Goal: Information Seeking & Learning: Check status

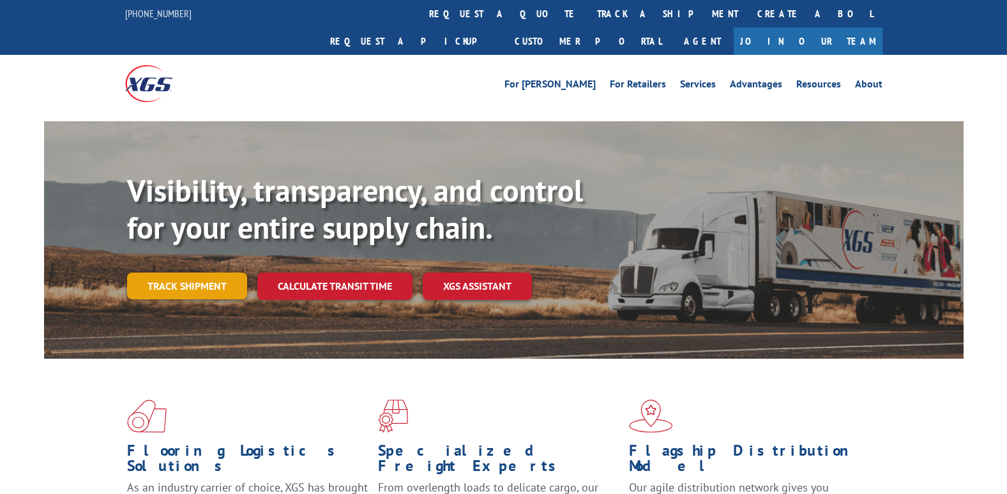
click at [207, 273] on link "Track shipment" at bounding box center [187, 286] width 120 height 27
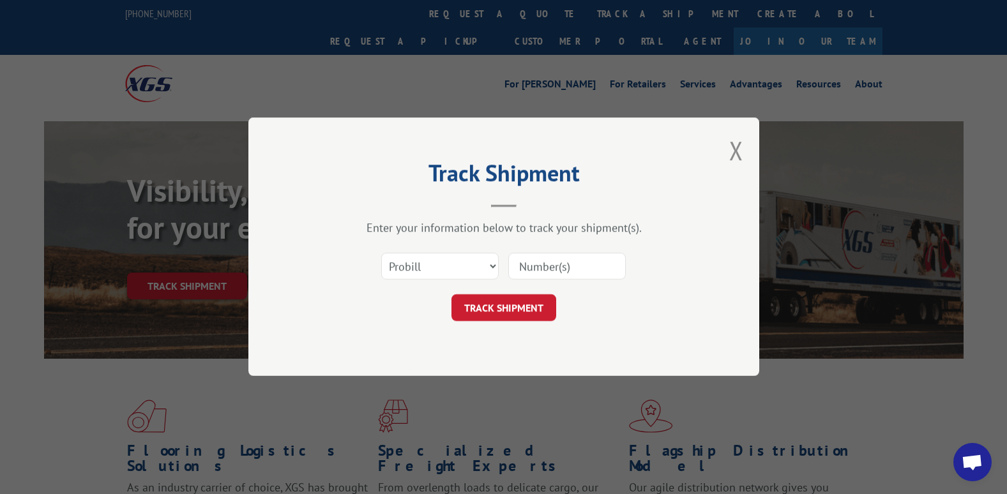
click at [535, 265] on input at bounding box center [566, 266] width 117 height 27
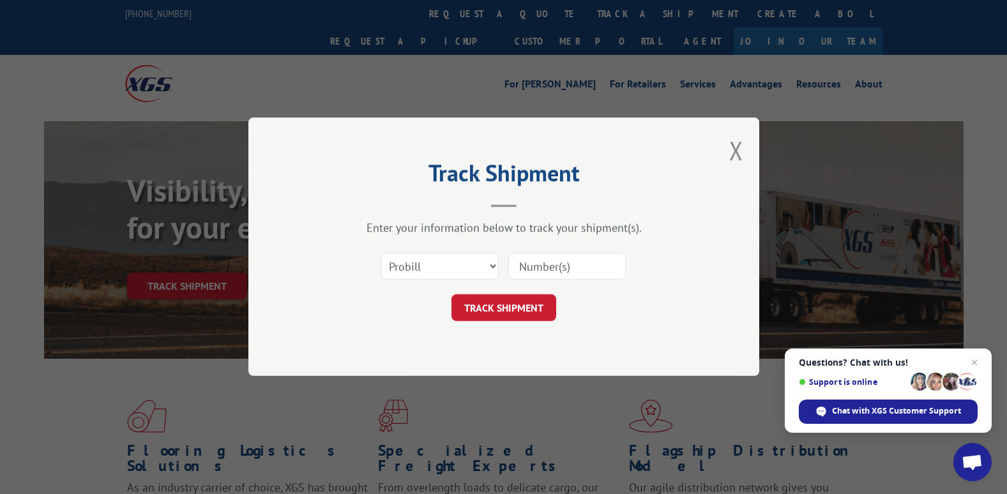
paste input "17618238"
type input "17618238"
click at [483, 298] on button "TRACK SHIPMENT" at bounding box center [503, 308] width 105 height 27
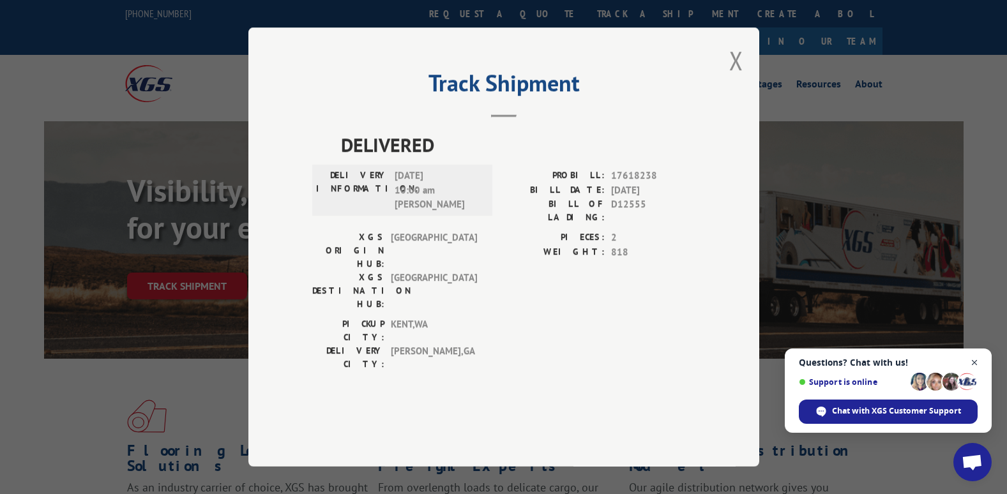
click at [972, 360] on span "Close chat" at bounding box center [975, 363] width 16 height 16
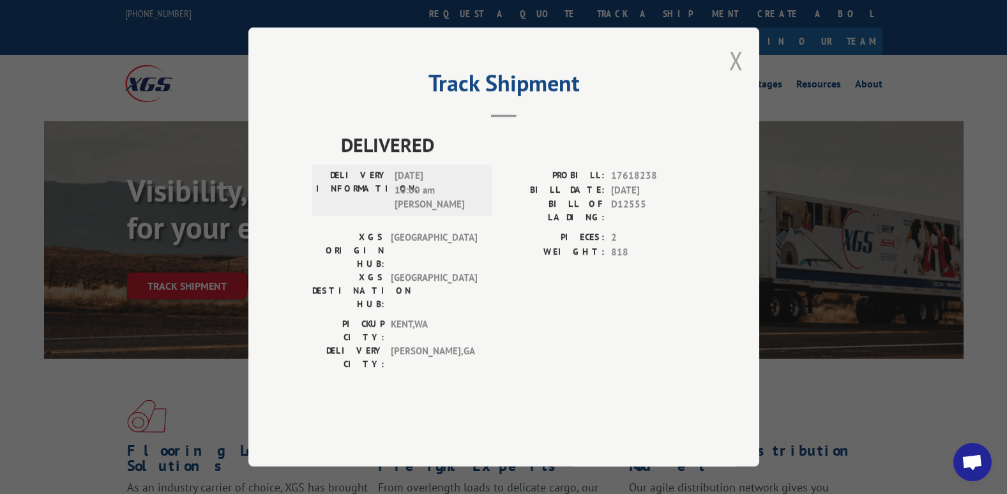
click at [741, 77] on button "Close modal" at bounding box center [736, 60] width 14 height 34
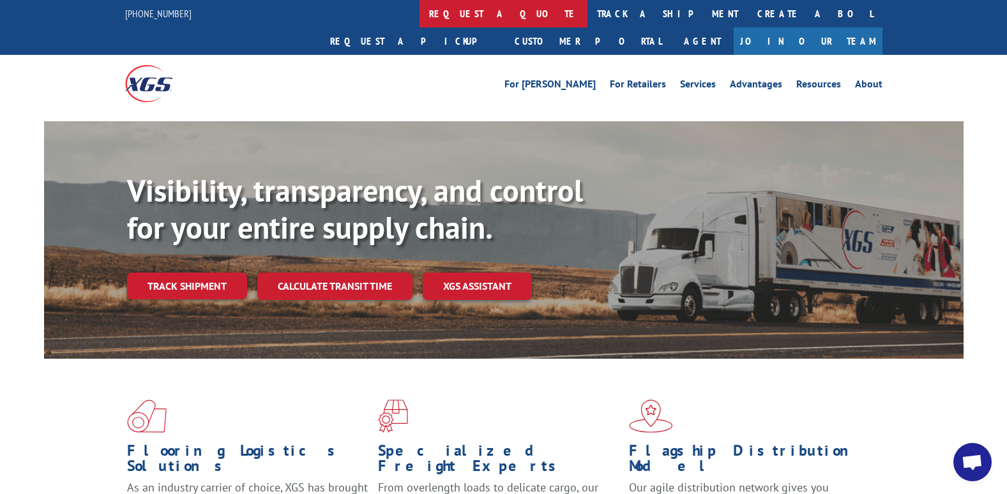
click at [419, 12] on link "request a quote" at bounding box center [503, 13] width 168 height 27
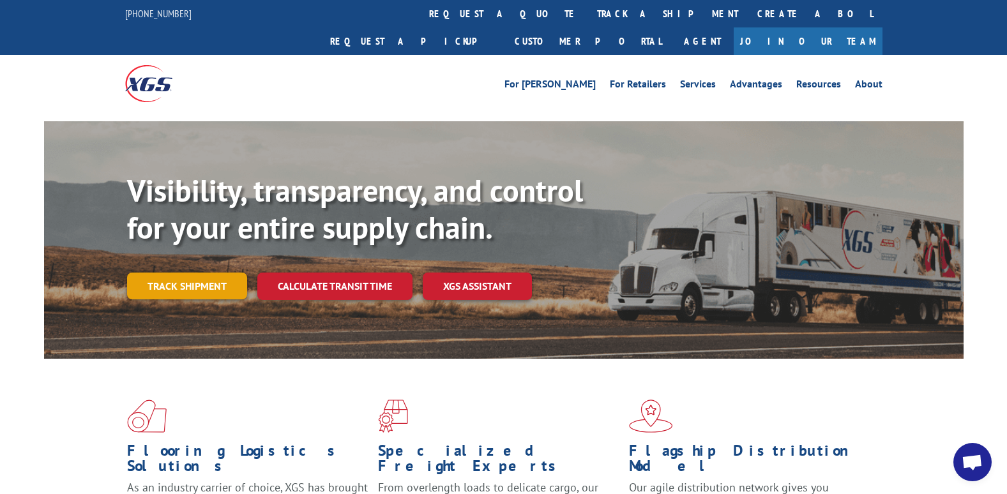
click at [194, 273] on link "Track shipment" at bounding box center [187, 286] width 120 height 27
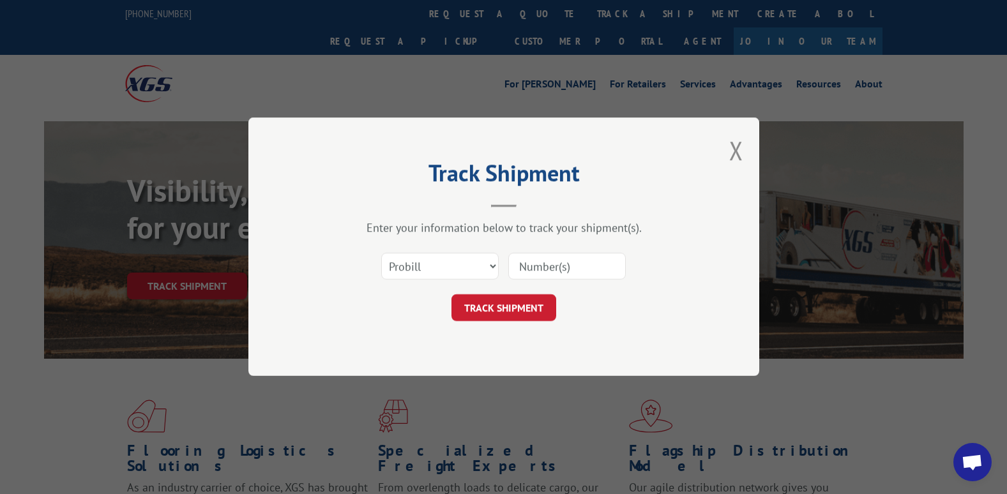
click at [528, 266] on input at bounding box center [566, 266] width 117 height 27
type input "17618238"
click at [526, 312] on button "TRACK SHIPMENT" at bounding box center [503, 308] width 105 height 27
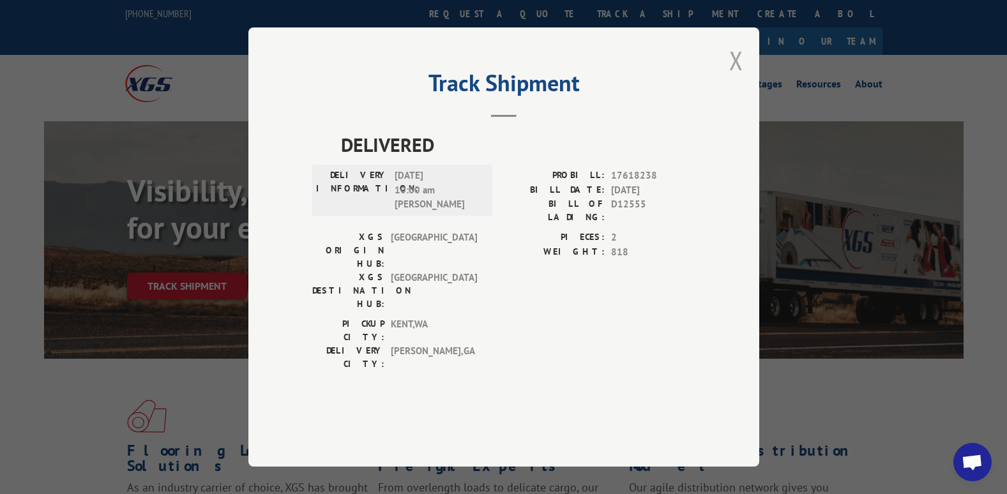
click at [732, 77] on button "Close modal" at bounding box center [736, 60] width 14 height 34
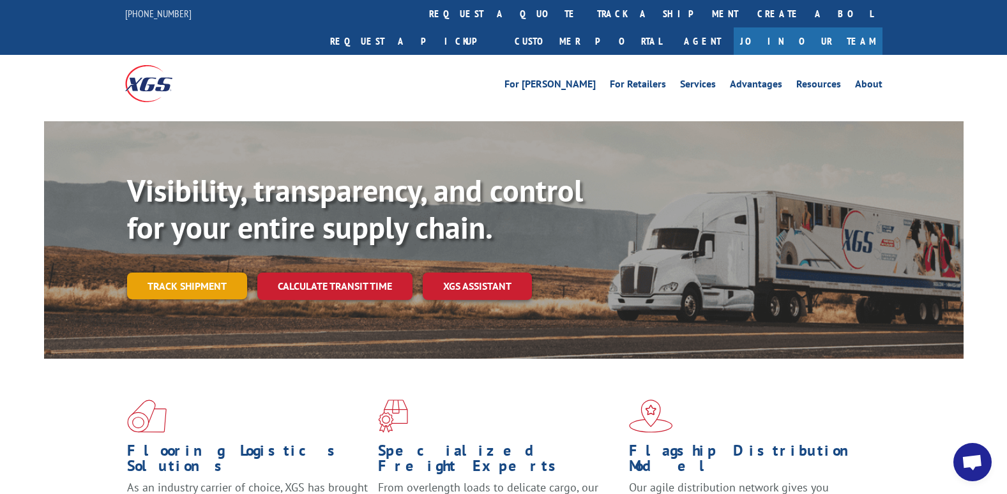
click at [178, 273] on link "Track shipment" at bounding box center [187, 286] width 120 height 27
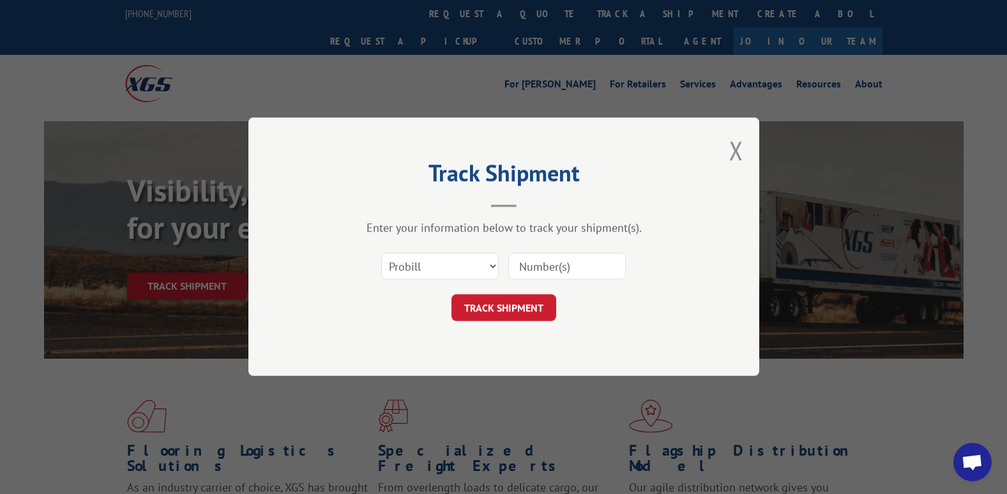
click at [541, 266] on input at bounding box center [566, 266] width 117 height 27
type input "17618238"
click at [536, 316] on button "TRACK SHIPMENT" at bounding box center [503, 308] width 105 height 27
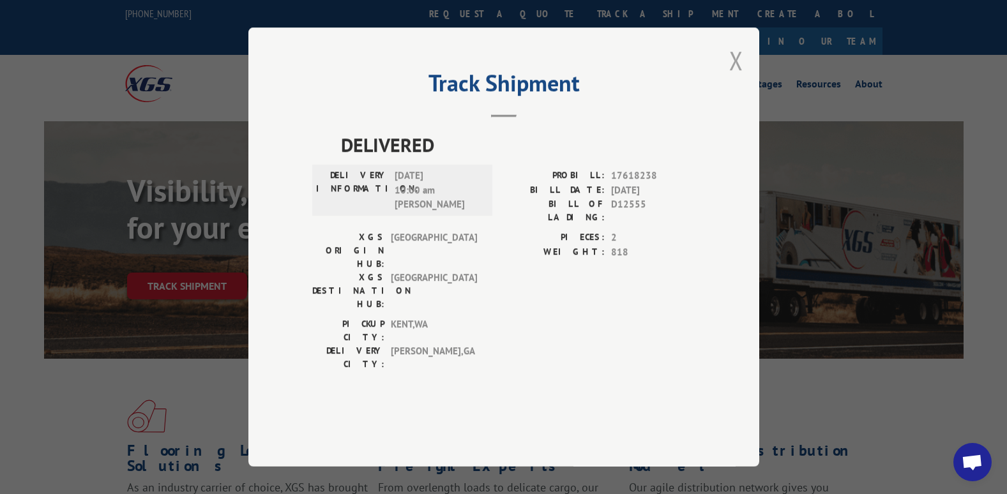
click at [736, 77] on button "Close modal" at bounding box center [736, 60] width 14 height 34
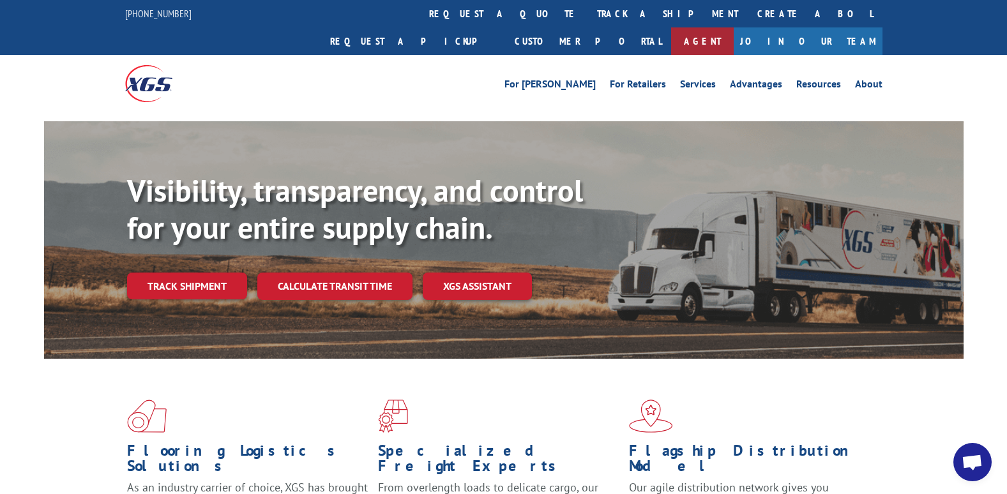
click at [734, 27] on link "Agent" at bounding box center [702, 40] width 63 height 27
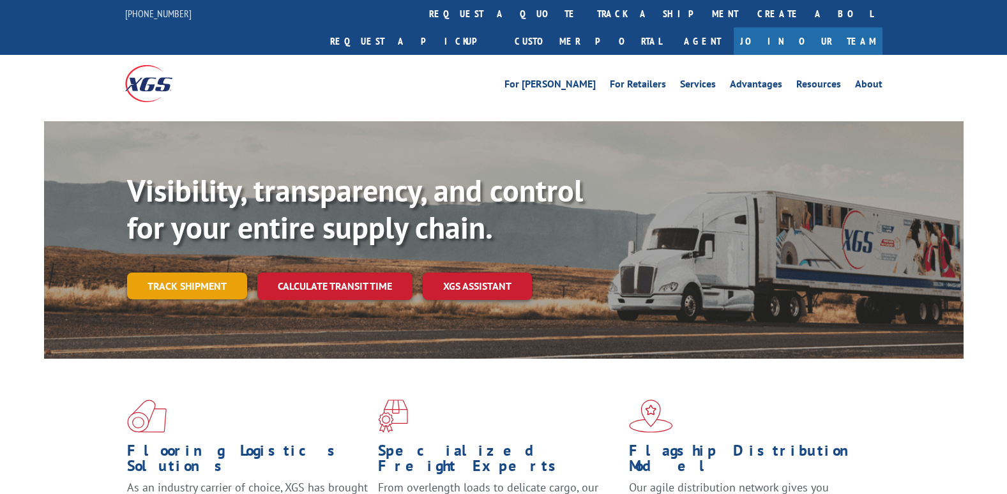
click at [229, 273] on link "Track shipment" at bounding box center [187, 286] width 120 height 27
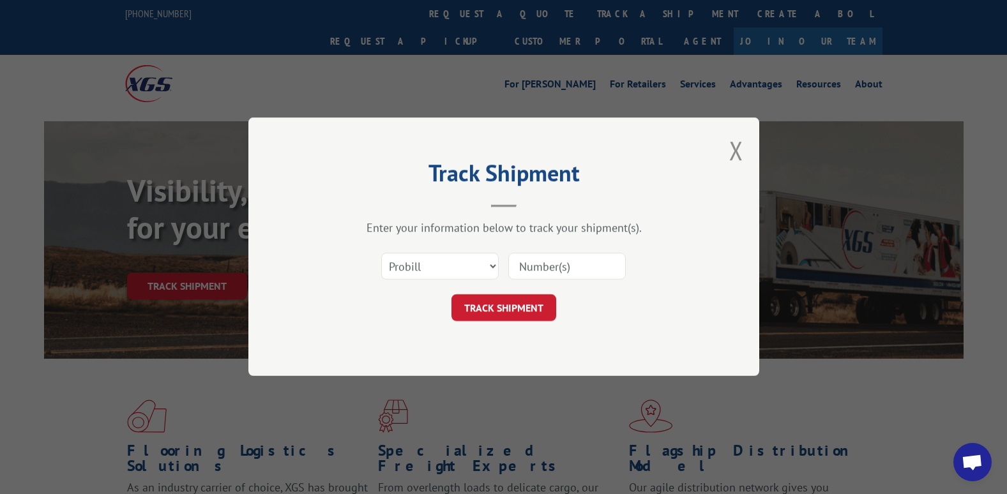
click at [566, 264] on input at bounding box center [566, 266] width 117 height 27
type input "17618238"
click at [554, 316] on button "TRACK SHIPMENT" at bounding box center [503, 308] width 105 height 27
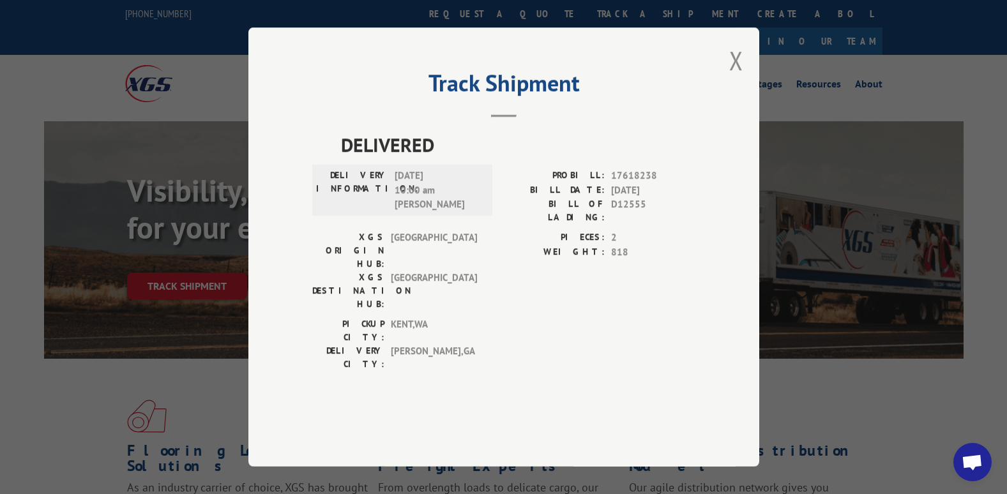
click at [731, 77] on button "Close modal" at bounding box center [736, 60] width 14 height 34
